Goal: Communication & Community: Share content

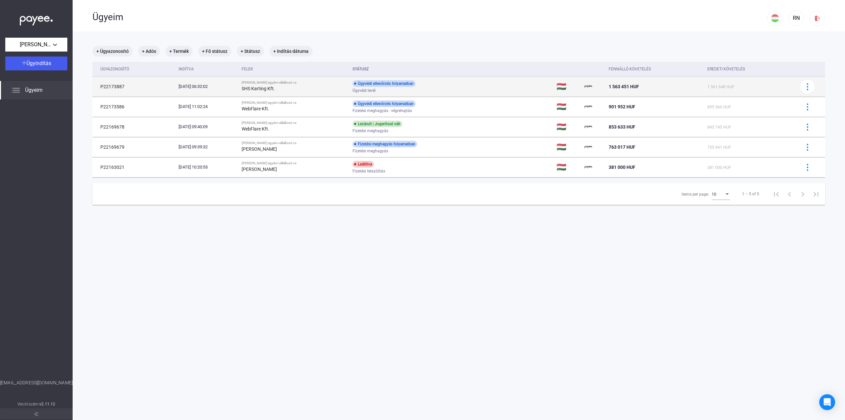
click at [488, 85] on td "Ügyvédi ellenőrzés folyamatban Ügyvédi levél" at bounding box center [452, 87] width 204 height 20
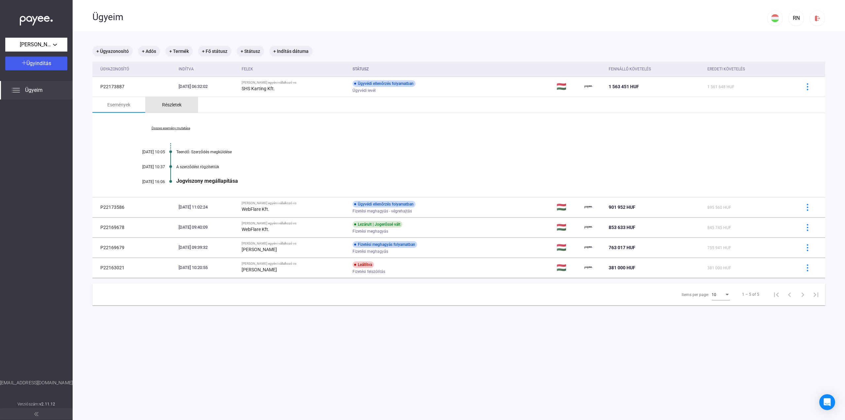
click at [174, 105] on div "Részletek" at bounding box center [171, 105] width 19 height 8
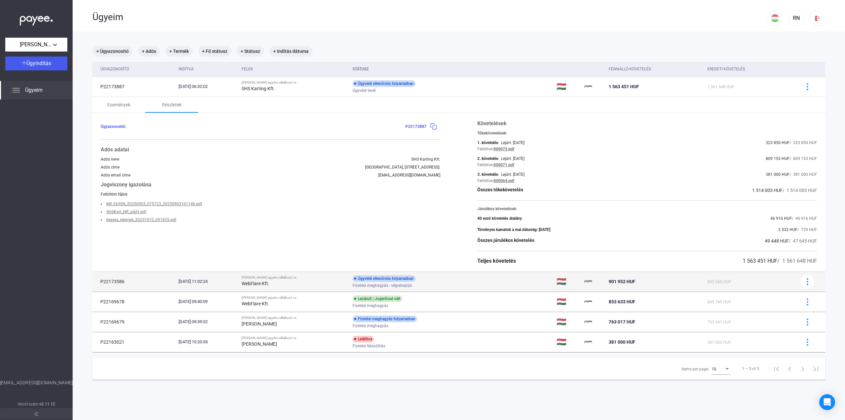
click at [458, 278] on div "Ügyvédi ellenőrzés folyamatban Fizetési meghagyás - végrehajtás" at bounding box center [405, 281] width 105 height 13
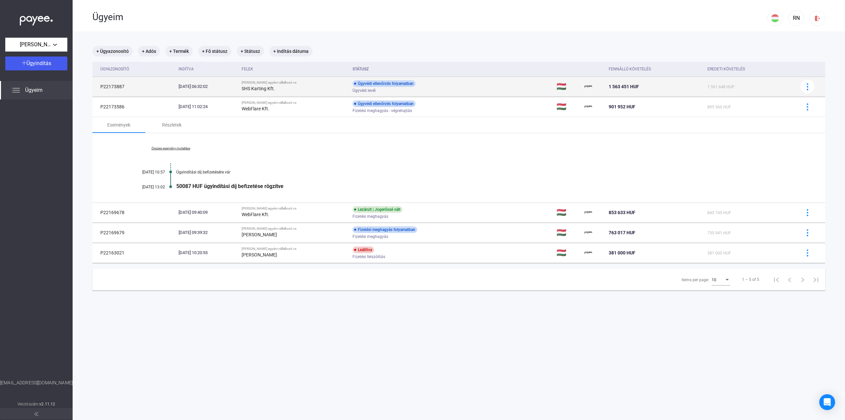
click at [458, 85] on div "Ügyvédi ellenőrzés folyamatban Ügyvédi levél" at bounding box center [405, 86] width 105 height 13
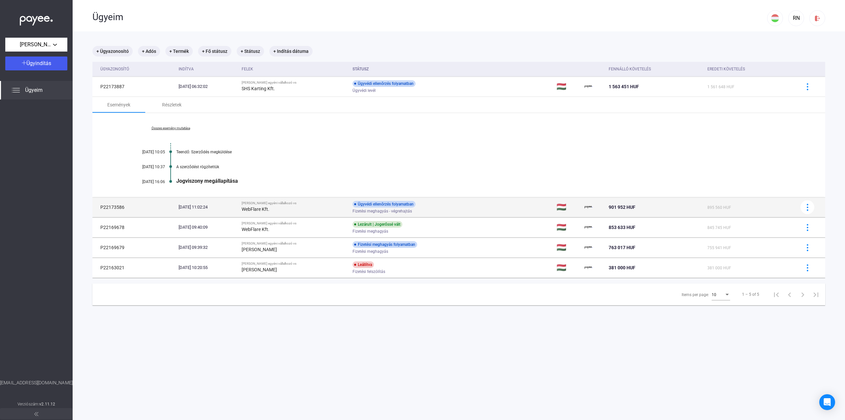
click at [455, 206] on div "Ügyvédi ellenőrzés folyamatban Fizetési meghagyás - végrehajtás" at bounding box center [405, 207] width 105 height 13
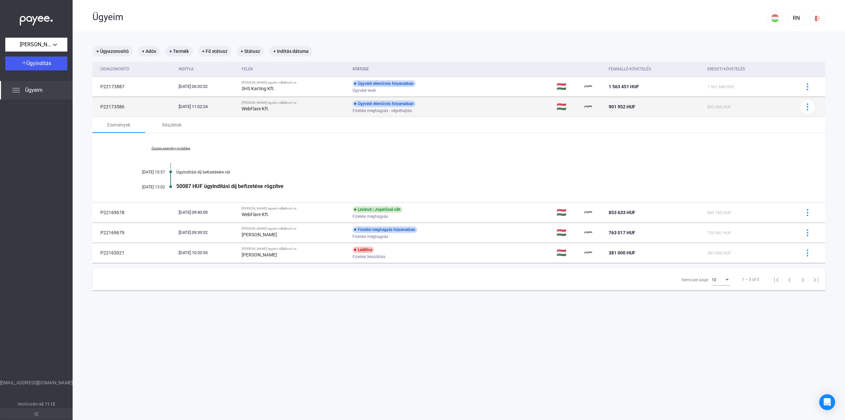
click at [119, 104] on td "P22173586" at bounding box center [134, 107] width 84 height 20
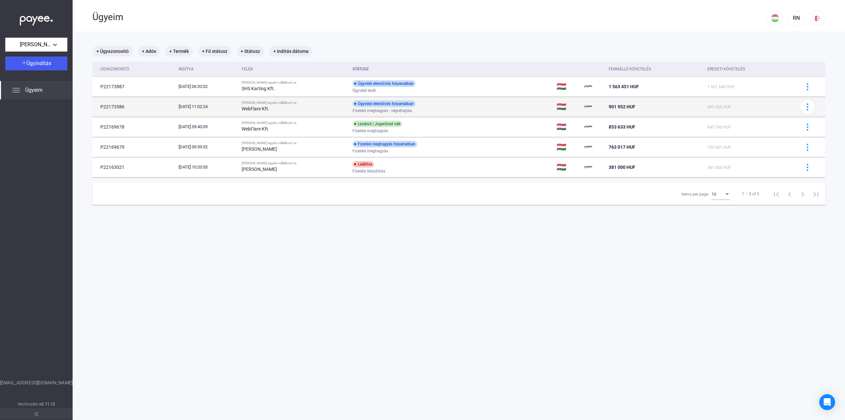
click at [119, 104] on td "P22173586" at bounding box center [134, 107] width 84 height 20
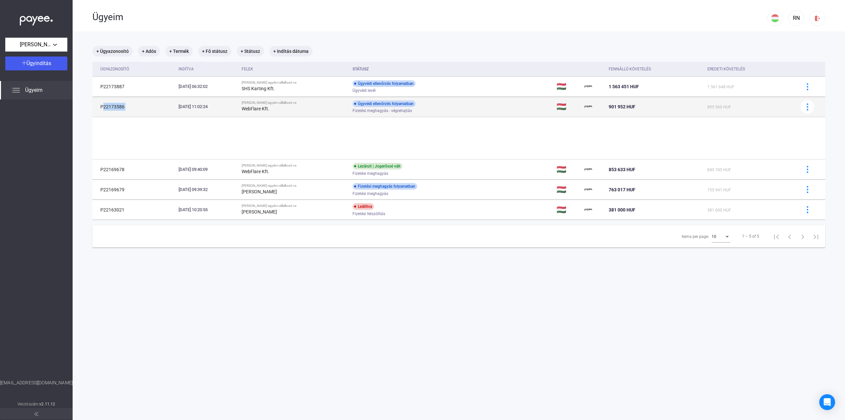
click at [119, 104] on td "P22173586" at bounding box center [134, 107] width 84 height 20
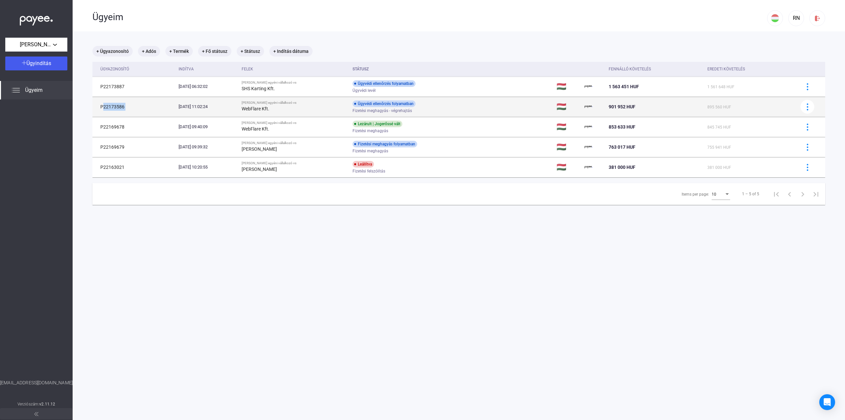
copy td "P22173586"
click at [452, 103] on div "Ügyvédi ellenőrzés folyamatban Fizetési meghagyás - végrehajtás" at bounding box center [405, 106] width 105 height 13
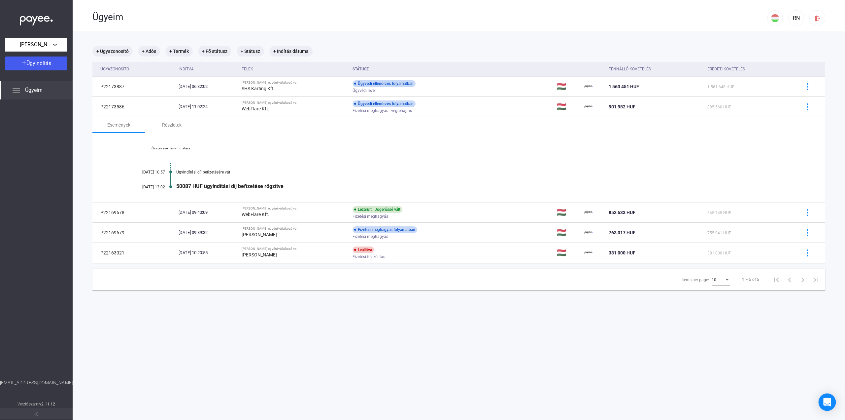
click at [824, 400] on icon "Open Intercom Messenger" at bounding box center [827, 402] width 8 height 9
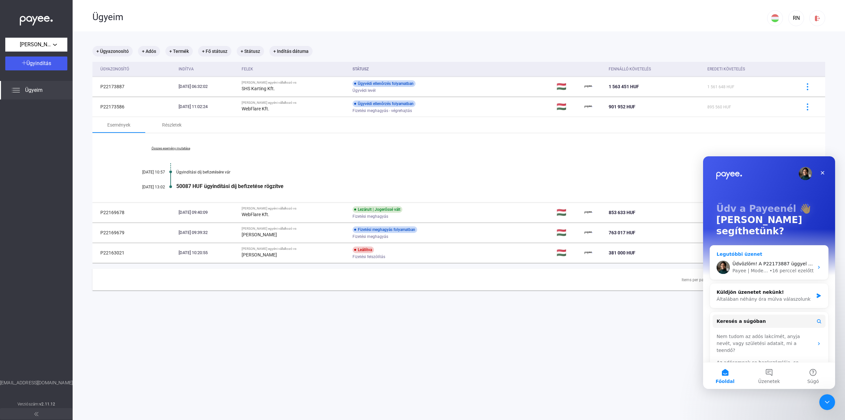
click at [771, 267] on div "Payee | Modern követeléskezelés • 16 perccel ezelőtt" at bounding box center [773, 270] width 81 height 7
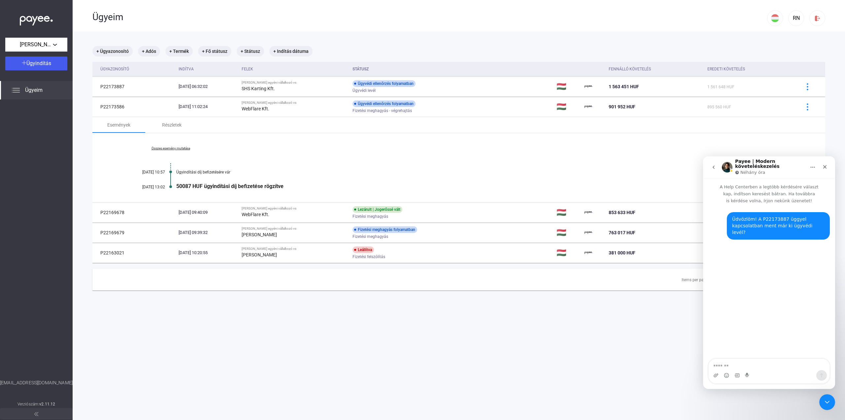
click at [765, 368] on textarea "Üzenet…" at bounding box center [769, 364] width 121 height 11
type textarea "**********"
click at [458, 236] on div "Fizetési meghagyás" at bounding box center [405, 236] width 105 height 5
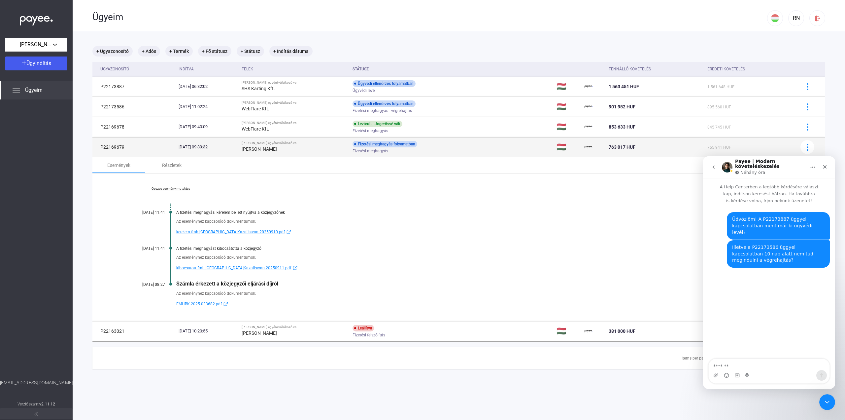
click at [114, 145] on td "P22169679" at bounding box center [134, 147] width 84 height 20
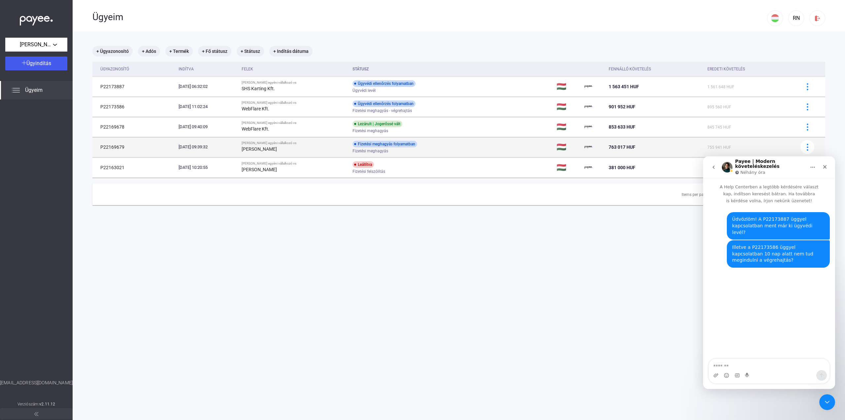
click at [114, 145] on td "P22169679" at bounding box center [134, 147] width 84 height 20
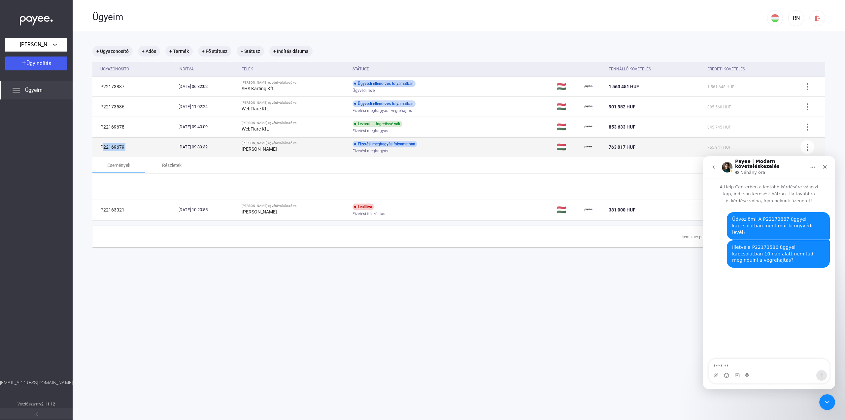
click at [114, 145] on td "P22169679" at bounding box center [134, 147] width 84 height 20
copy td "P22169679"
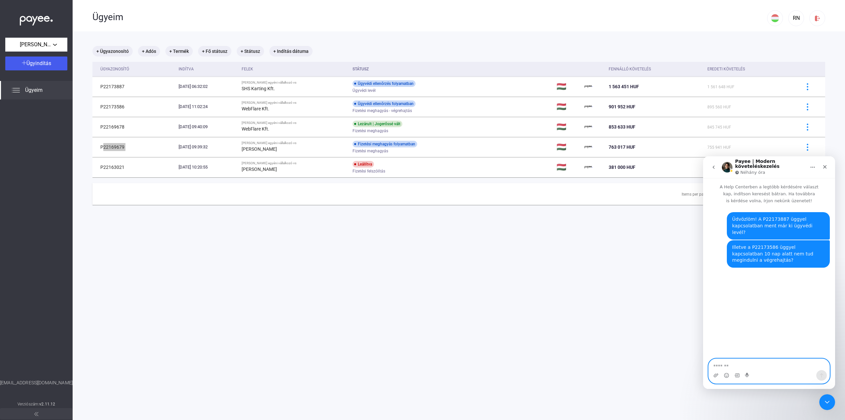
click at [736, 364] on textarea "Üzenet…" at bounding box center [769, 364] width 121 height 11
paste textarea "*********"
type textarea "**********"
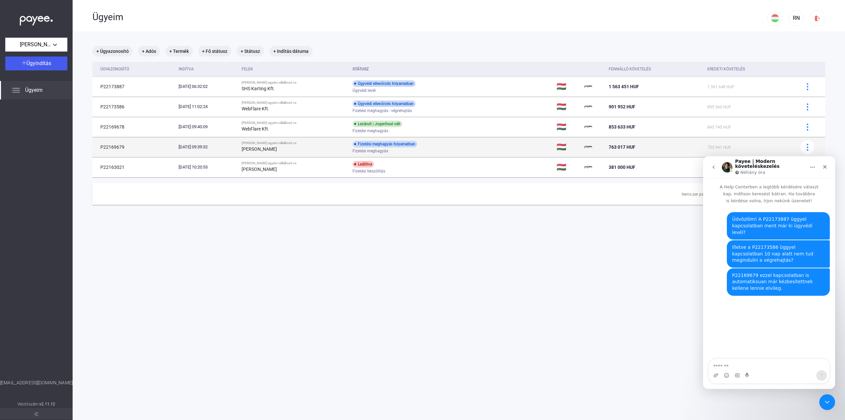
click at [471, 139] on td "Fizetési meghagyás folyamatban Fizetési meghagyás" at bounding box center [452, 147] width 204 height 20
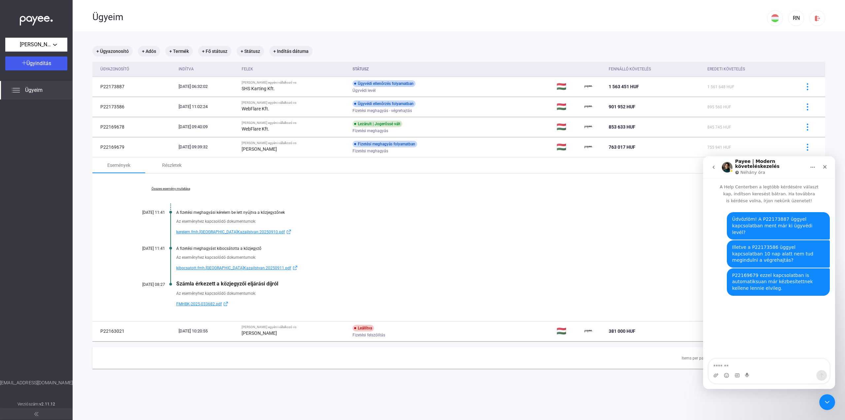
drag, startPoint x: 134, startPoint y: 249, endPoint x: 271, endPoint y: 258, distance: 137.6
click at [271, 258] on div "Összes esemény mutatása [DATE] 11:41 A fizetési meghagyási kérelem be lett nyúj…" at bounding box center [458, 247] width 733 height 148
copy div "[DATE] 11:41 A fizetési meghagyást kibocsátotta a közjegyző Az eseményhez kapcs…"
